Goal: Task Accomplishment & Management: Use online tool/utility

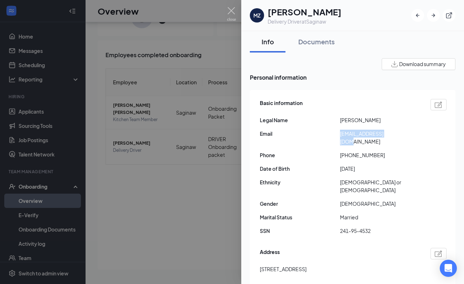
scroll to position [65, 0]
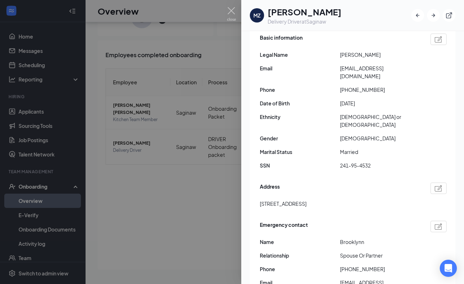
click at [120, 193] on div at bounding box center [232, 142] width 464 height 284
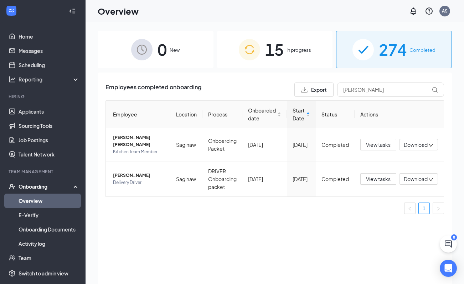
click at [169, 49] on div "0 New" at bounding box center [156, 49] width 116 height 37
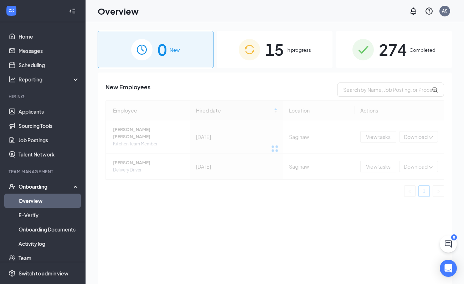
click at [243, 46] on img at bounding box center [249, 49] width 21 height 21
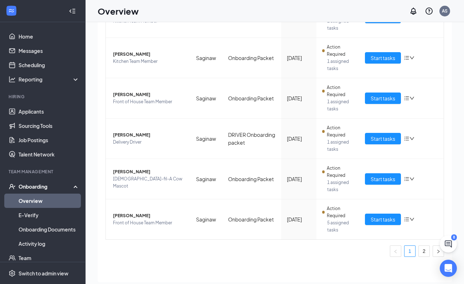
scroll to position [21, 0]
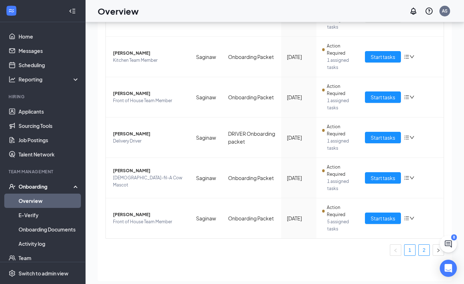
click at [427, 254] on link "2" at bounding box center [424, 249] width 11 height 11
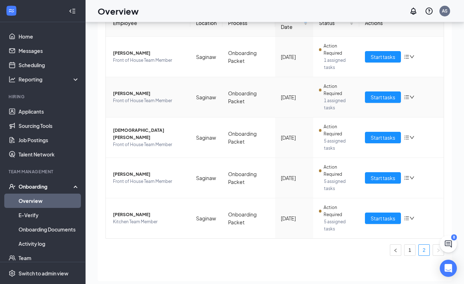
scroll to position [22, 0]
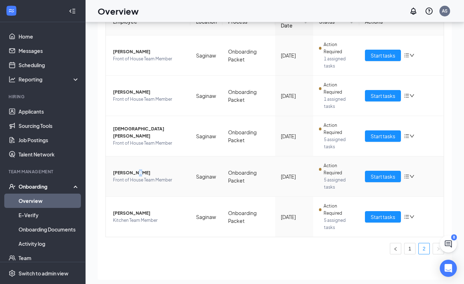
click at [133, 173] on span "[PERSON_NAME]" at bounding box center [149, 172] width 72 height 7
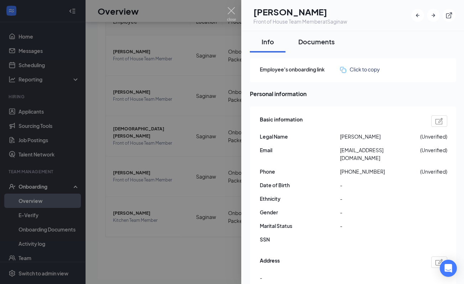
click at [310, 47] on button "Documents" at bounding box center [316, 41] width 51 height 21
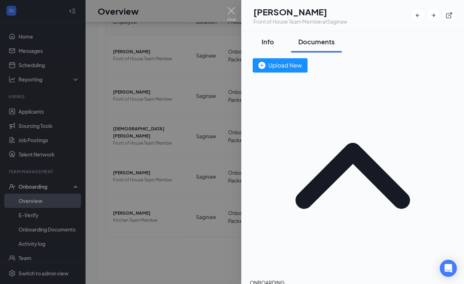
click at [271, 39] on div "Info" at bounding box center [267, 41] width 21 height 9
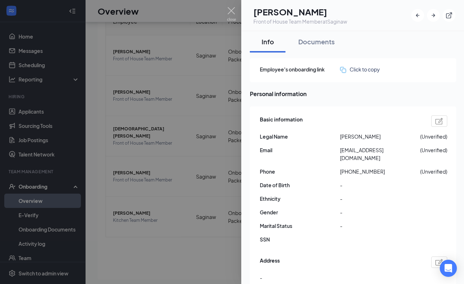
click at [363, 65] on div "Employee's onboarding link Click to copy" at bounding box center [353, 70] width 207 height 24
click at [363, 70] on div "Click to copy" at bounding box center [360, 69] width 40 height 8
